Goal: Task Accomplishment & Management: Manage account settings

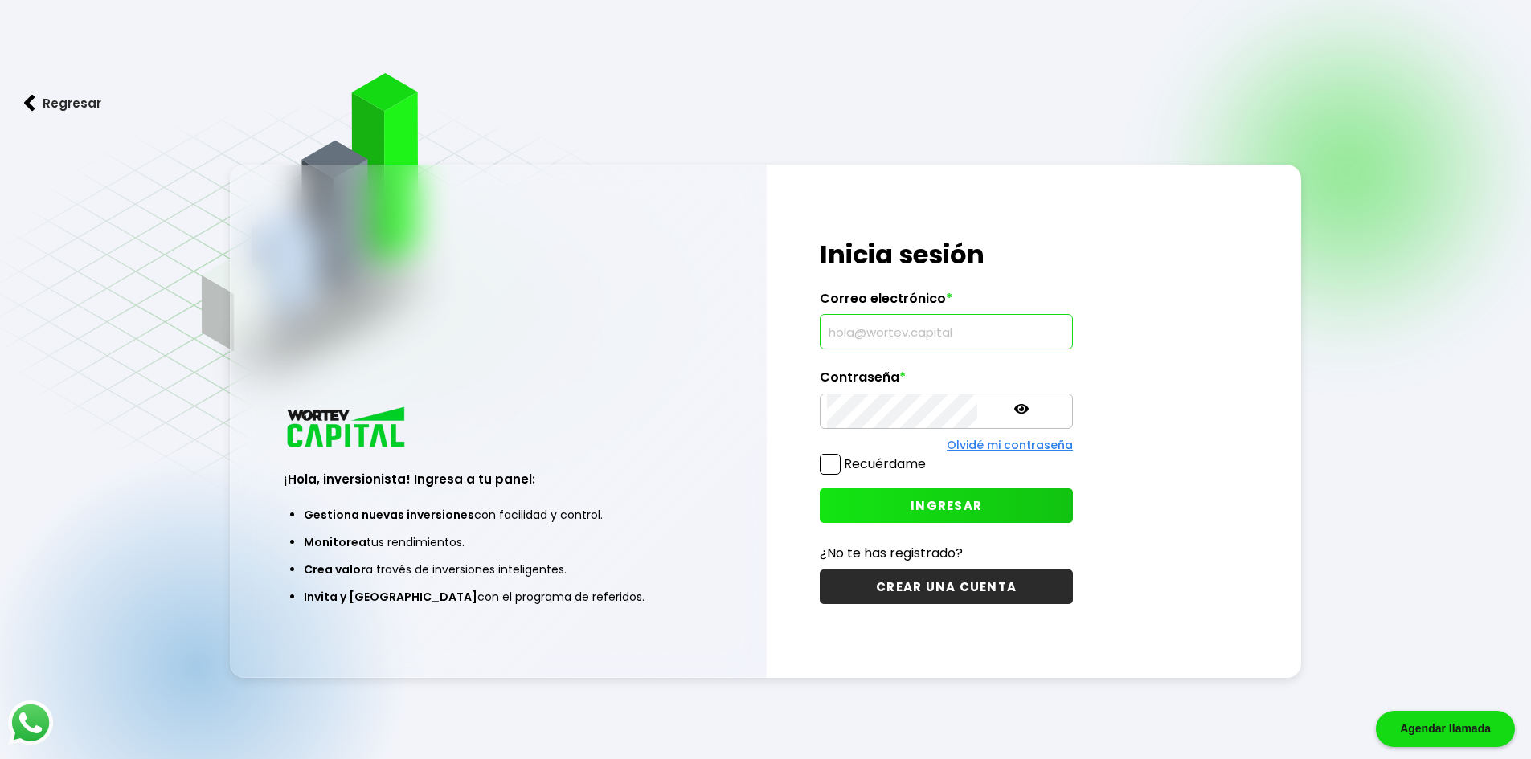
click at [876, 329] on input "text" at bounding box center [946, 332] width 239 height 34
type input "[EMAIL_ADDRESS][DOMAIN_NAME]"
click at [1014, 405] on icon at bounding box center [1021, 409] width 14 height 14
click at [910, 501] on span "INGRESAR" at bounding box center [946, 505] width 72 height 17
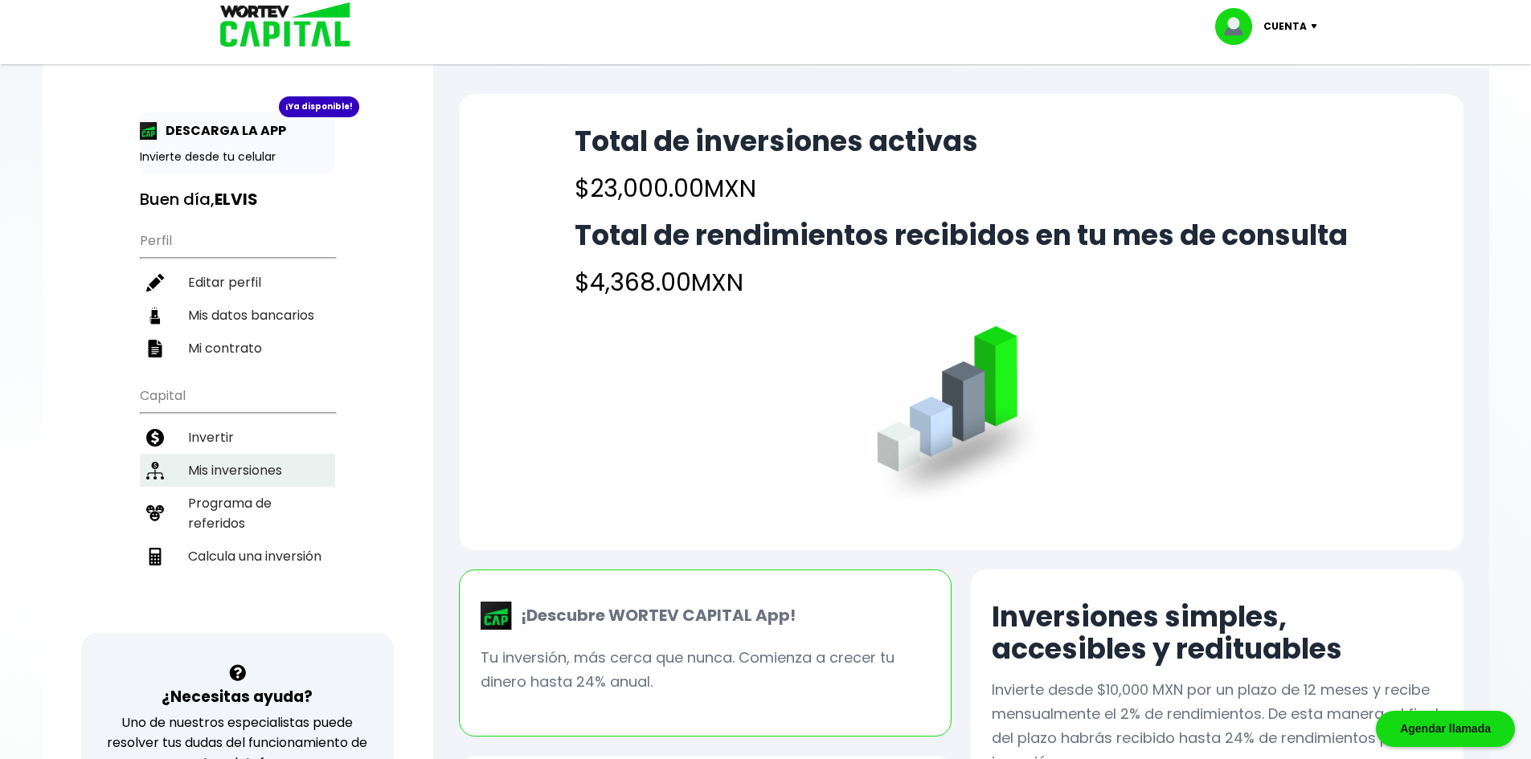
click at [231, 465] on li "Mis inversiones" at bounding box center [237, 470] width 195 height 33
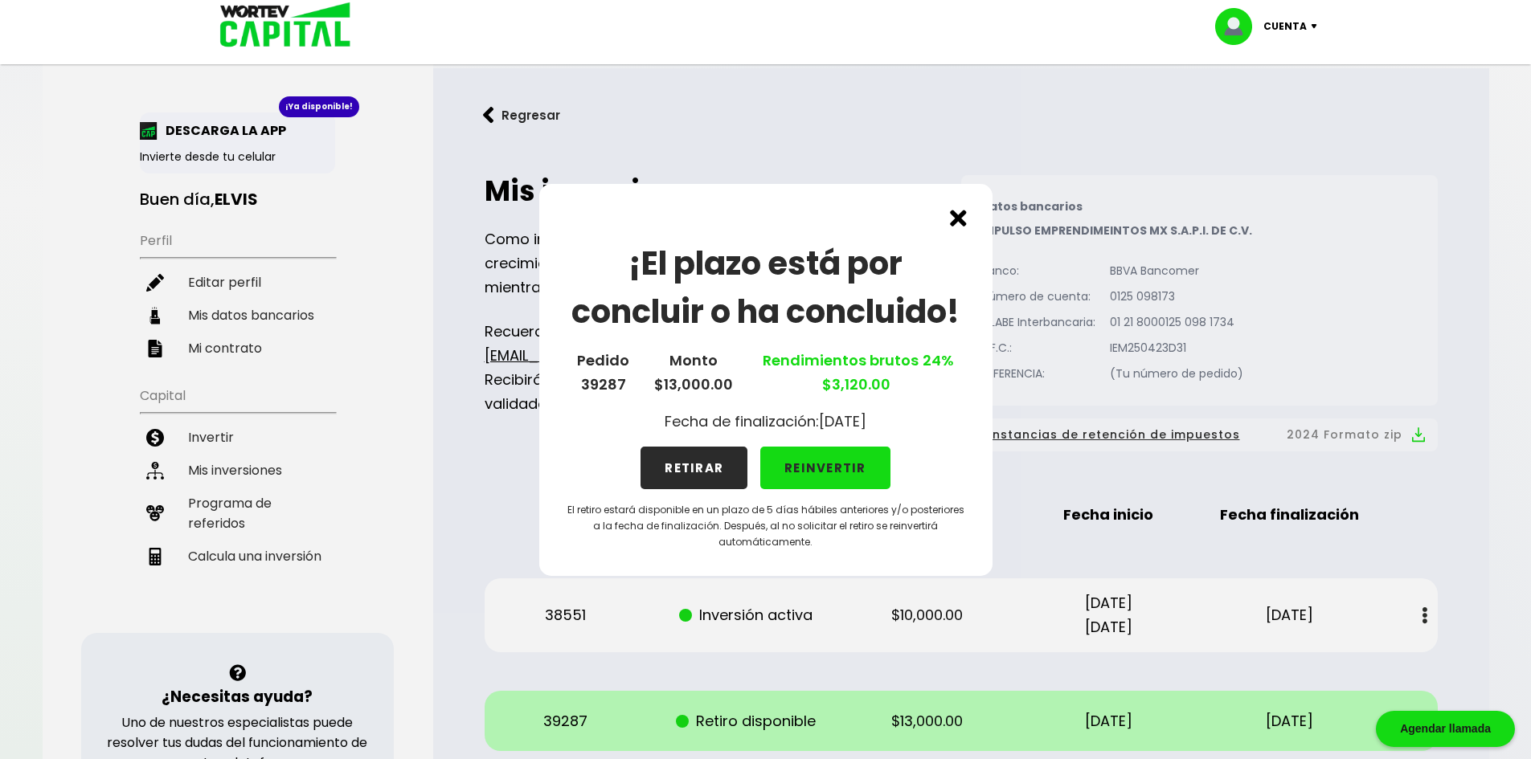
click at [957, 215] on img at bounding box center [958, 218] width 17 height 17
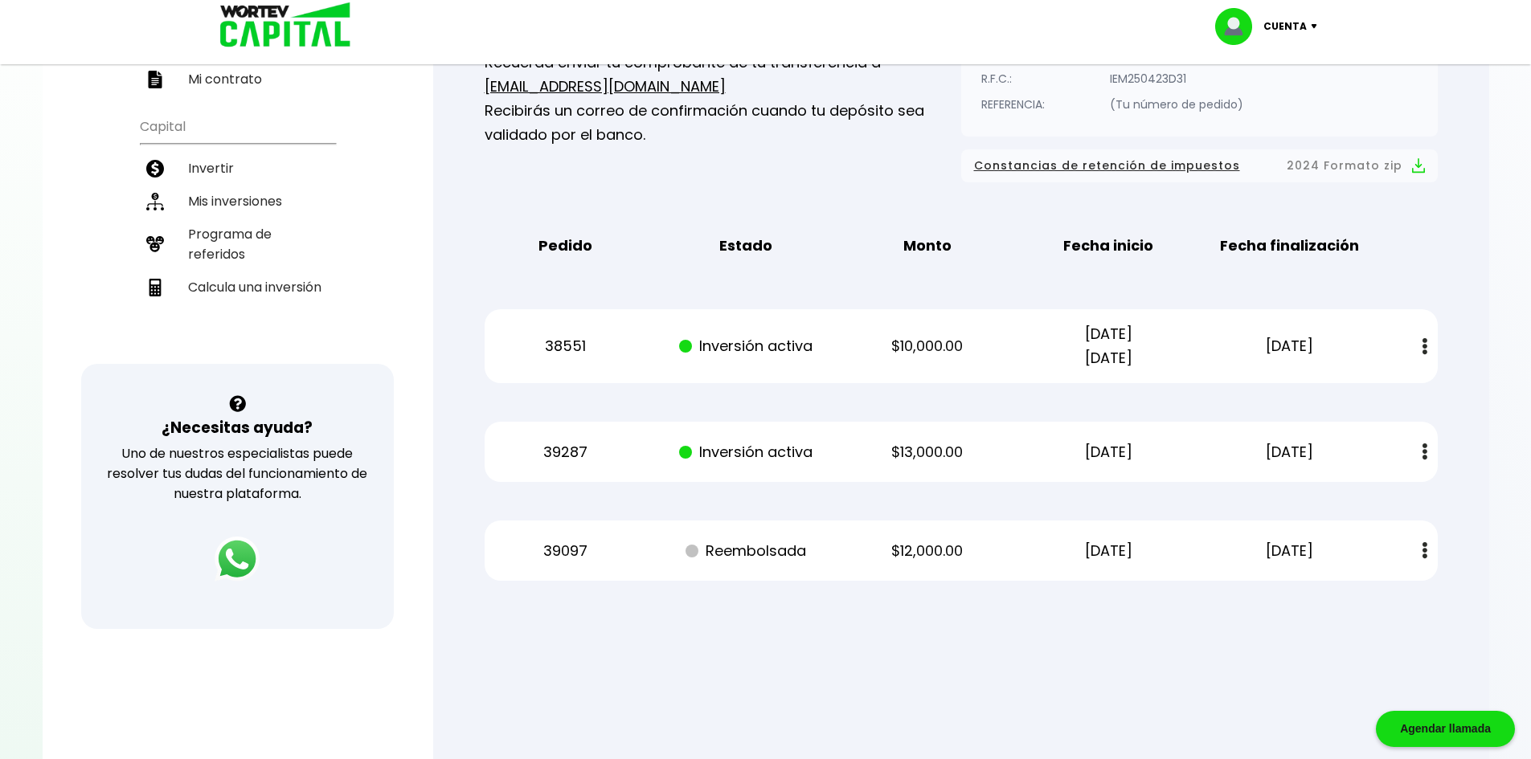
scroll to position [239, 0]
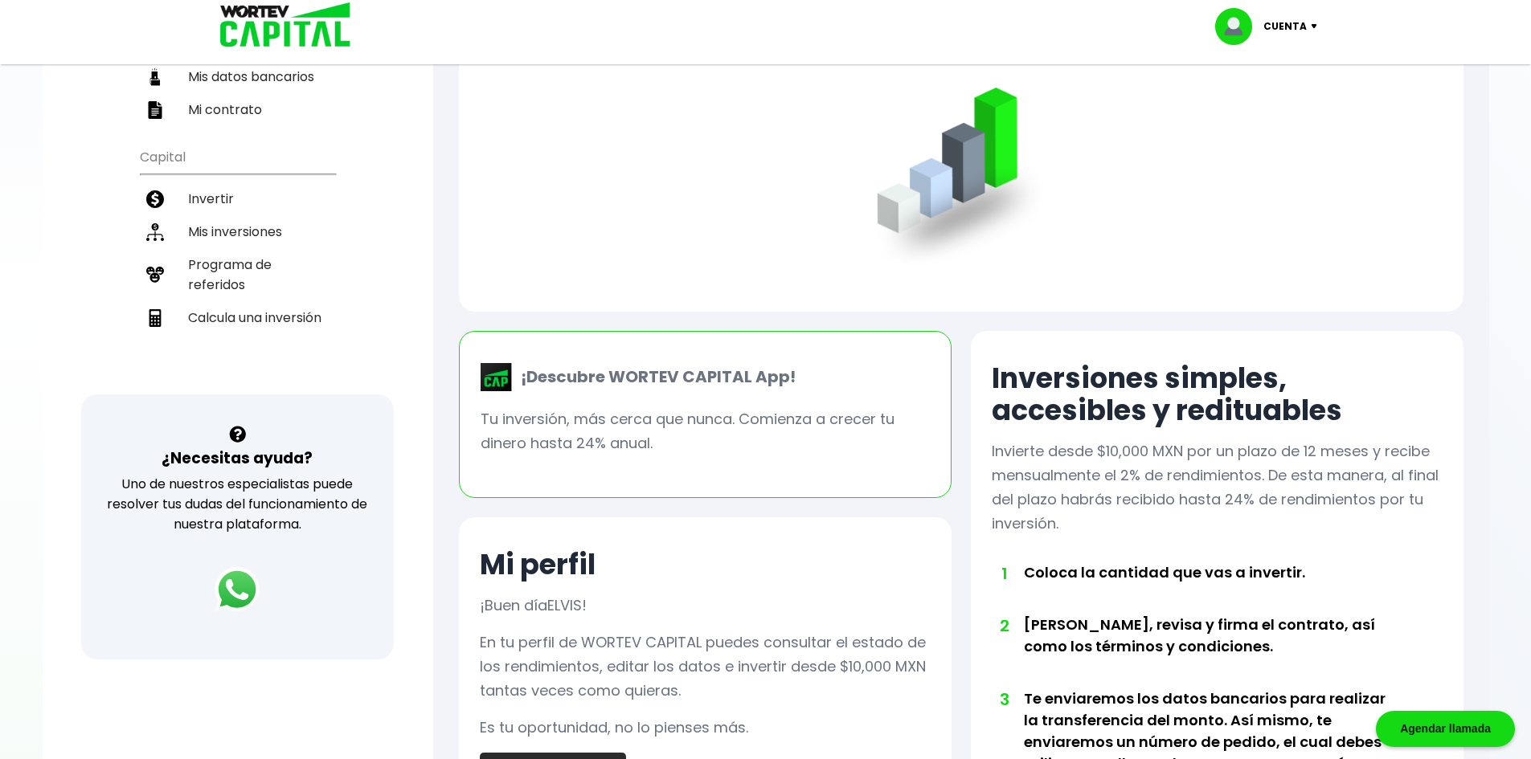
scroll to position [241, 0]
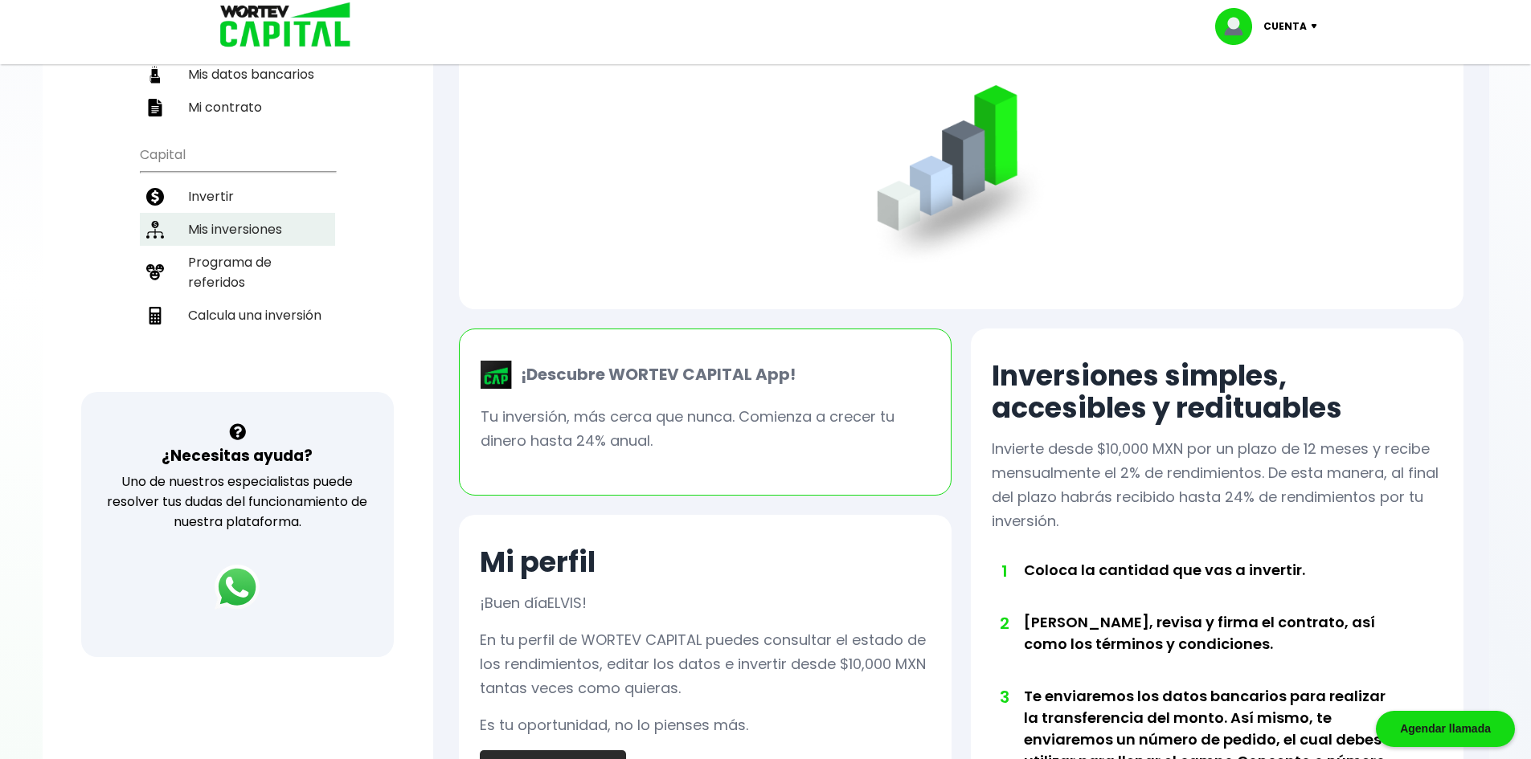
click at [231, 233] on li "Mis inversiones" at bounding box center [237, 229] width 195 height 33
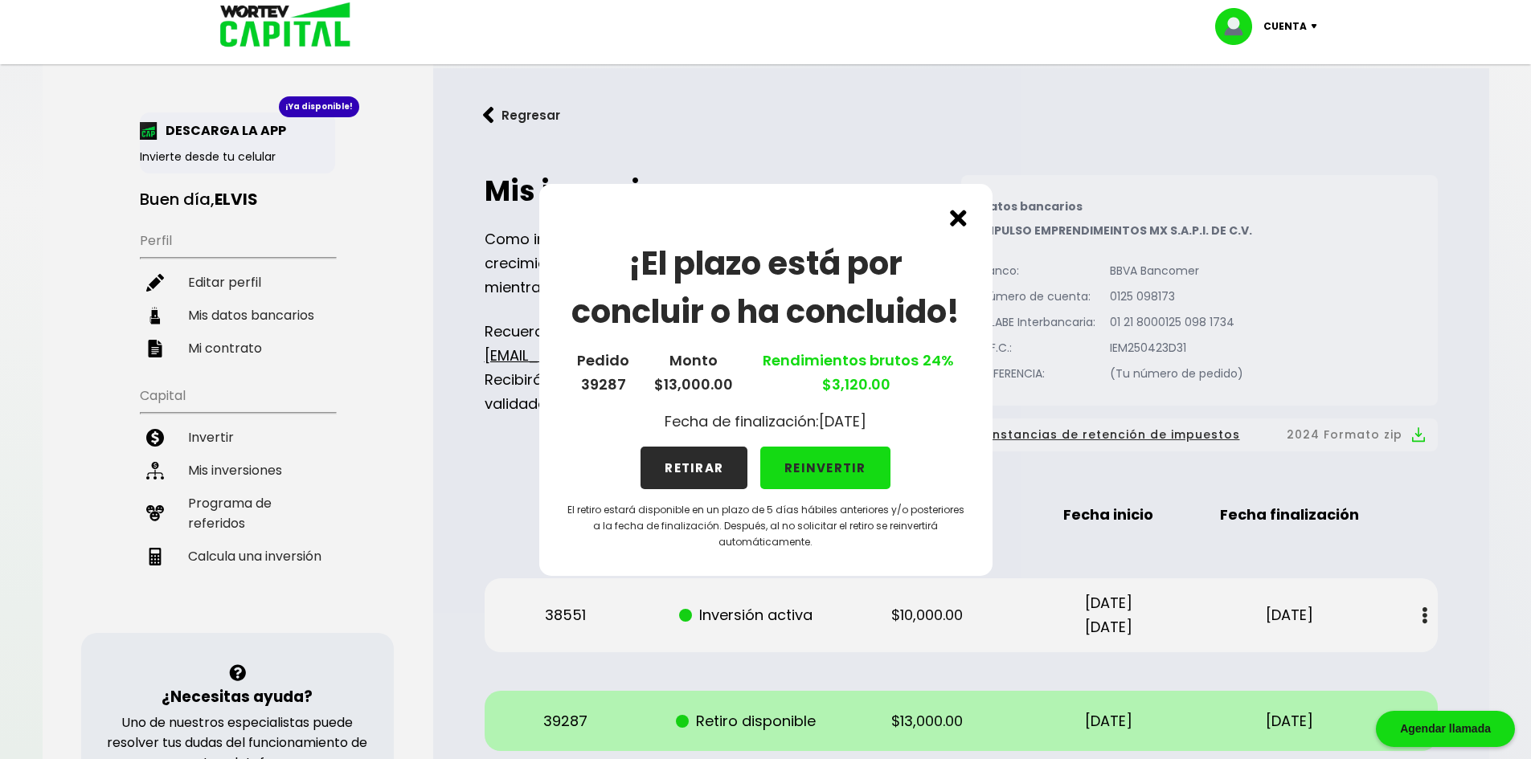
click at [843, 466] on button "REINVERTIR" at bounding box center [825, 468] width 130 height 43
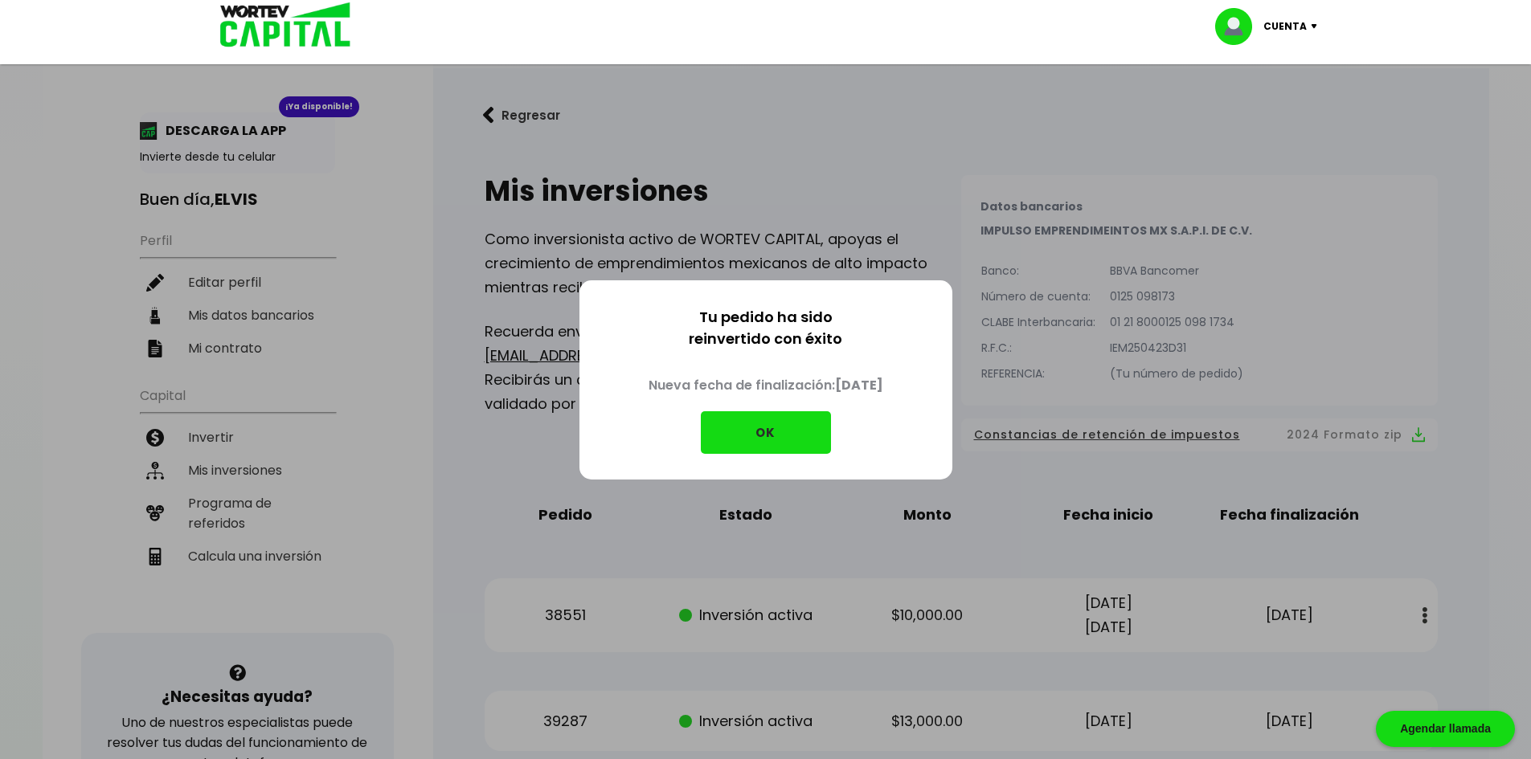
click at [771, 441] on button "OK" at bounding box center [766, 432] width 130 height 43
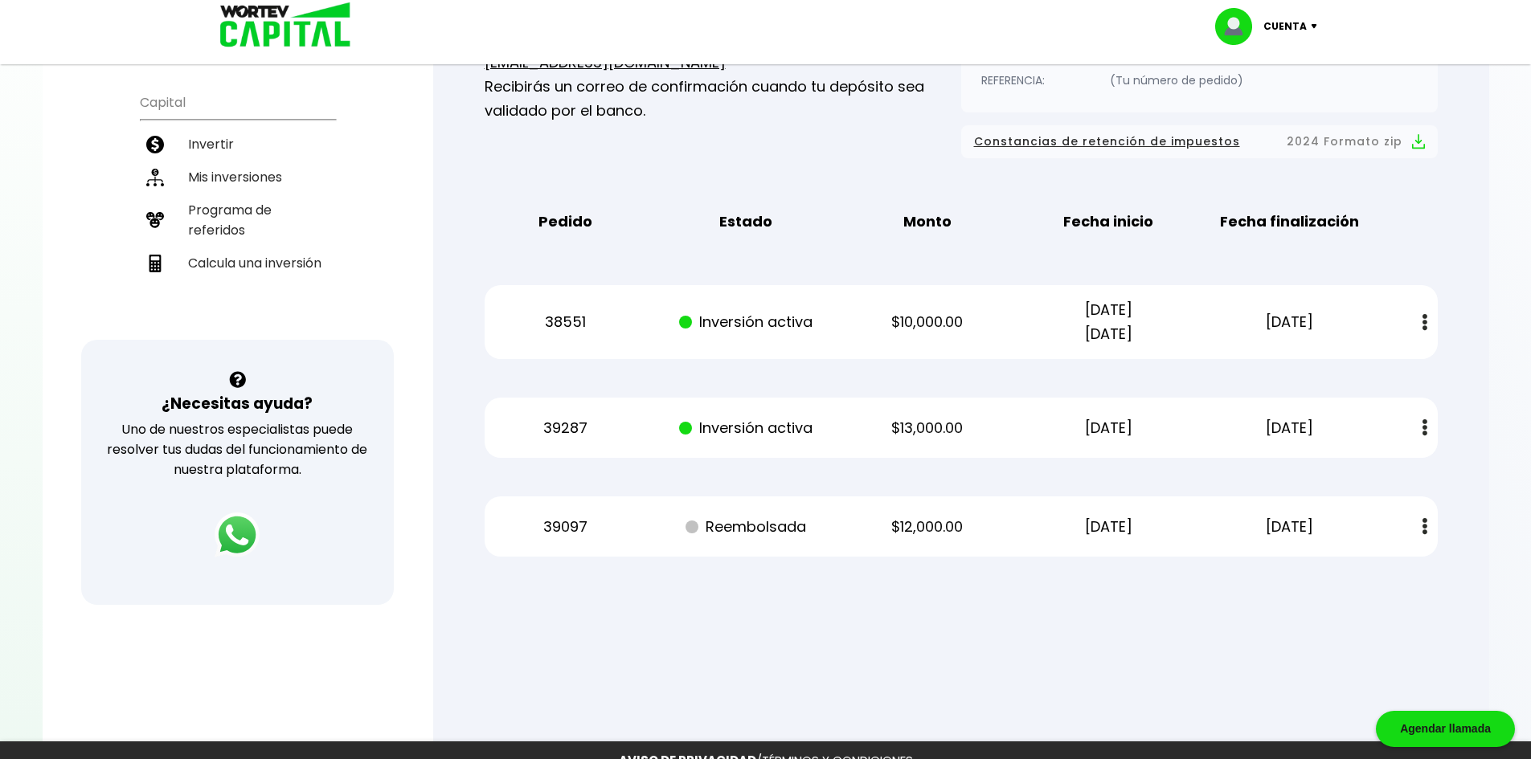
scroll to position [400, 0]
